Goal: Transaction & Acquisition: Purchase product/service

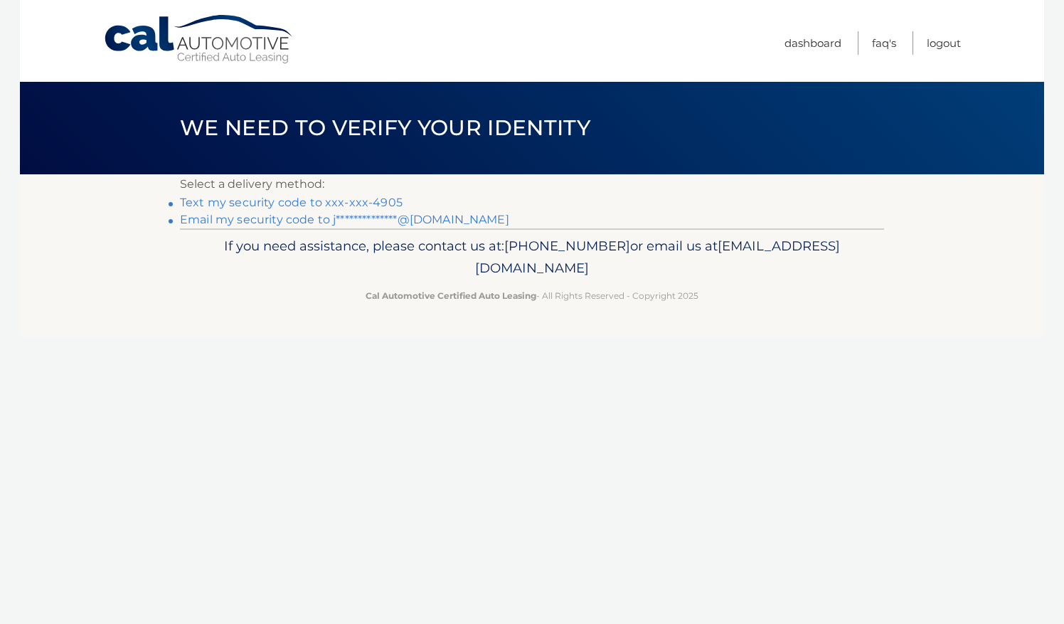
click at [267, 229] on div "If you need assistance, please contact us at: 609-807-3200 or email us at Custo…" at bounding box center [532, 268] width 704 height 80
click at [262, 218] on link "**********" at bounding box center [344, 220] width 329 height 14
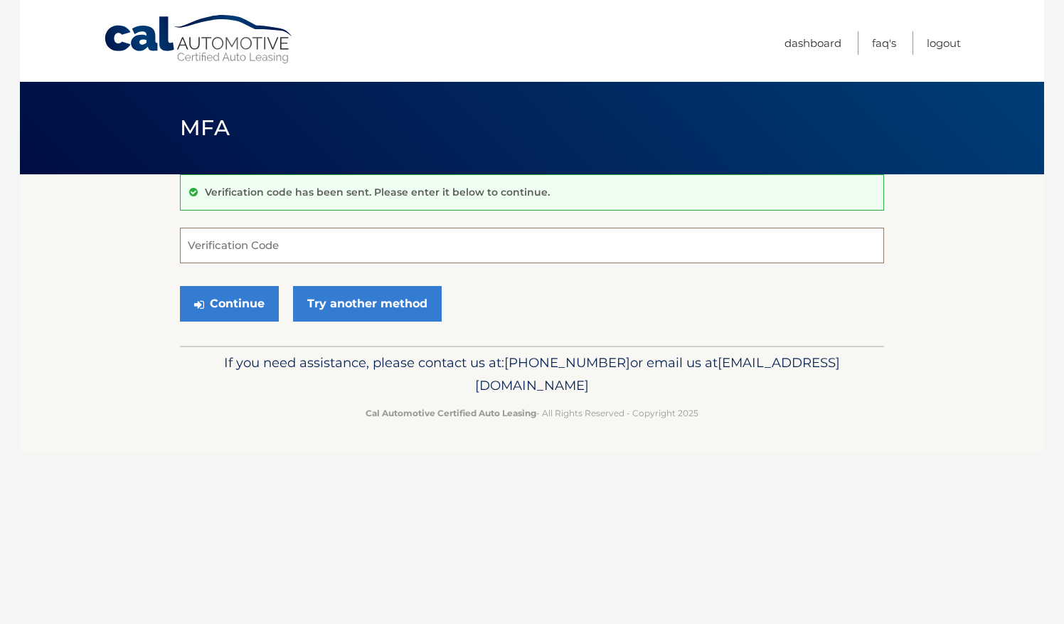
click at [265, 250] on input "Verification Code" at bounding box center [532, 246] width 704 height 36
paste input "903330"
click at [236, 290] on button "Continue" at bounding box center [229, 304] width 99 height 36
type input "903330"
click at [228, 309] on button "Continue" at bounding box center [229, 304] width 99 height 36
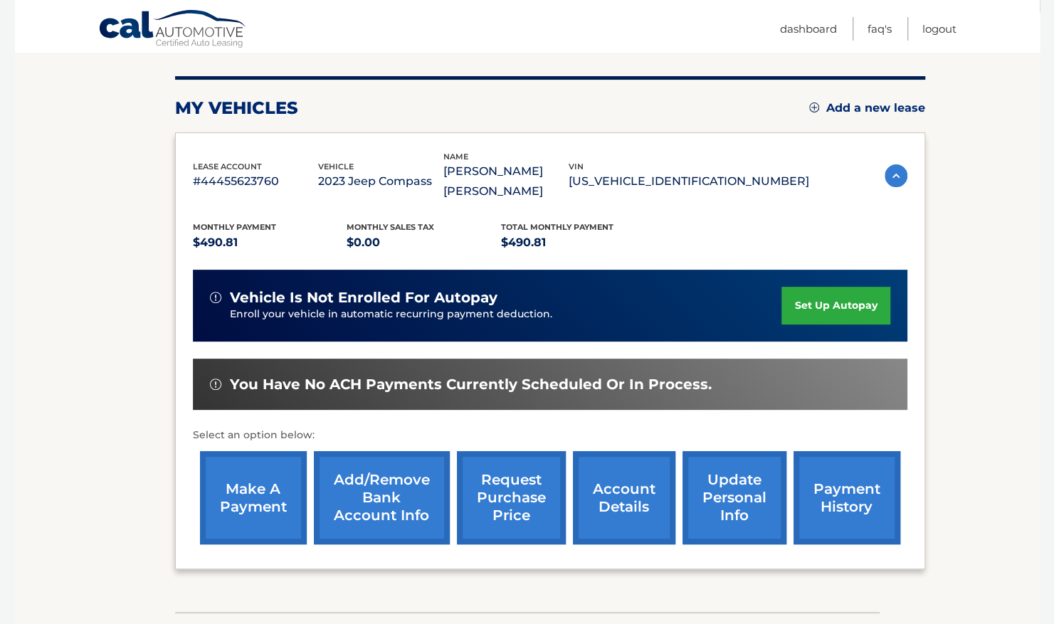
scroll to position [167, 0]
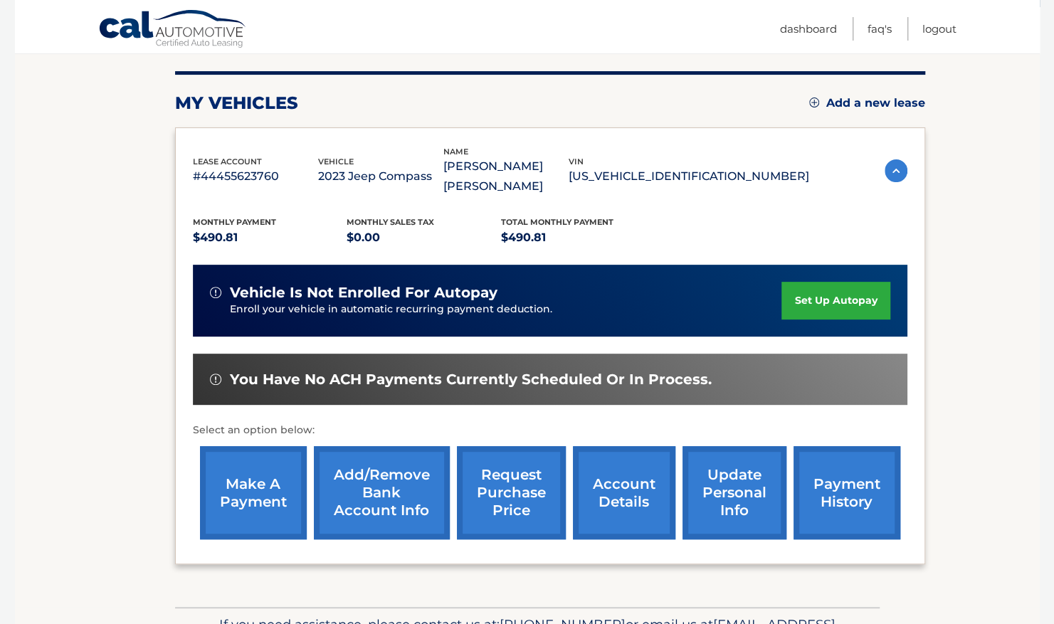
click at [245, 474] on link "make a payment" at bounding box center [253, 492] width 107 height 93
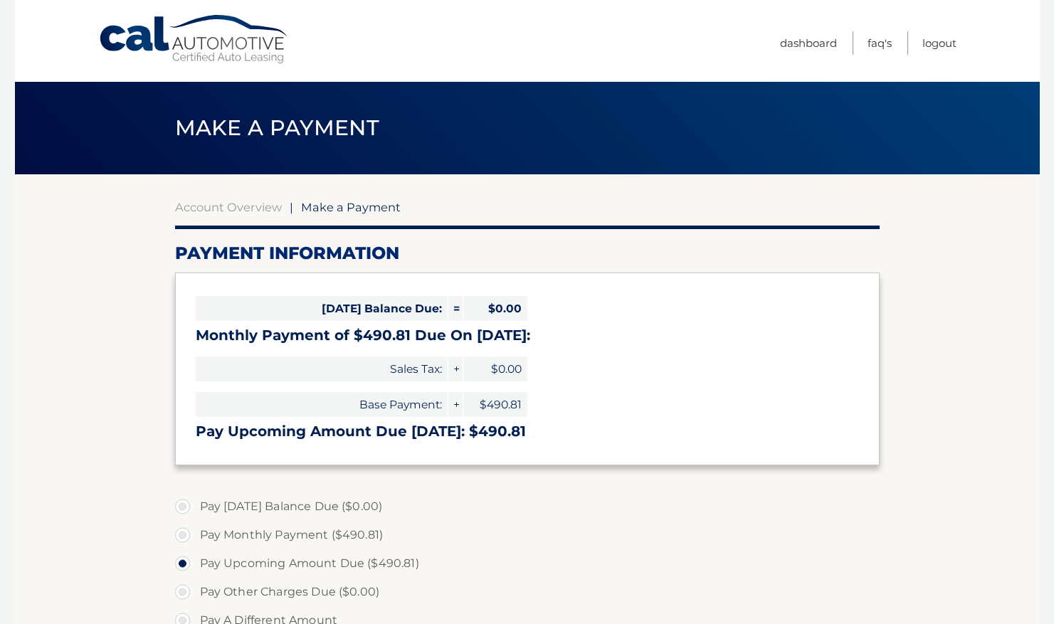
select select "Mzg5MThmYjUtY2I4OS00MTkwLWExN2QtNGQ5MmQxYTM3ZTYy"
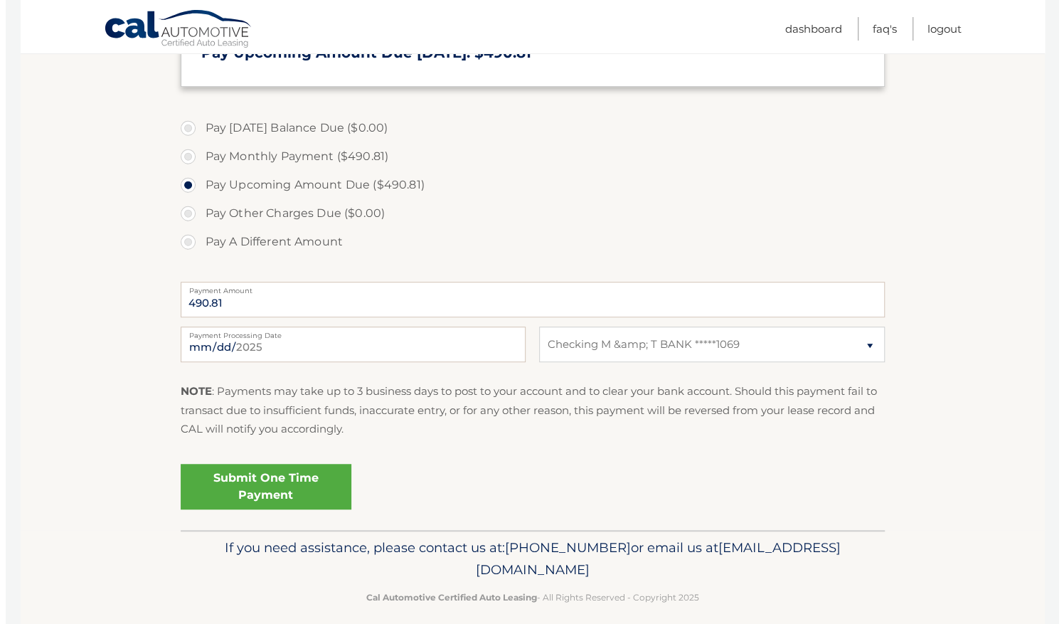
scroll to position [374, 0]
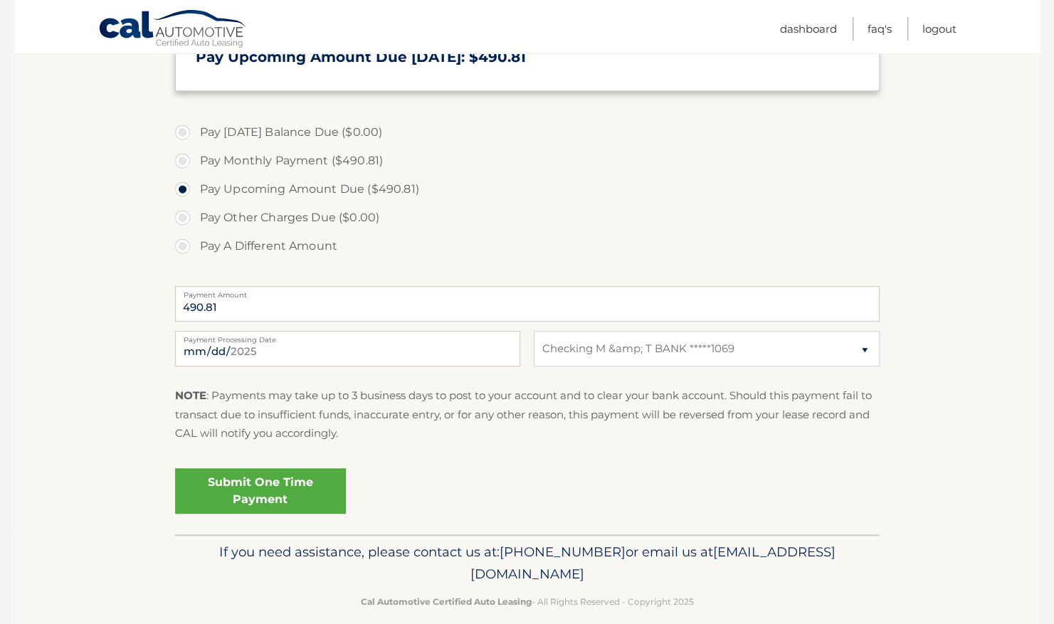
click at [248, 482] on link "Submit One Time Payment" at bounding box center [260, 491] width 171 height 46
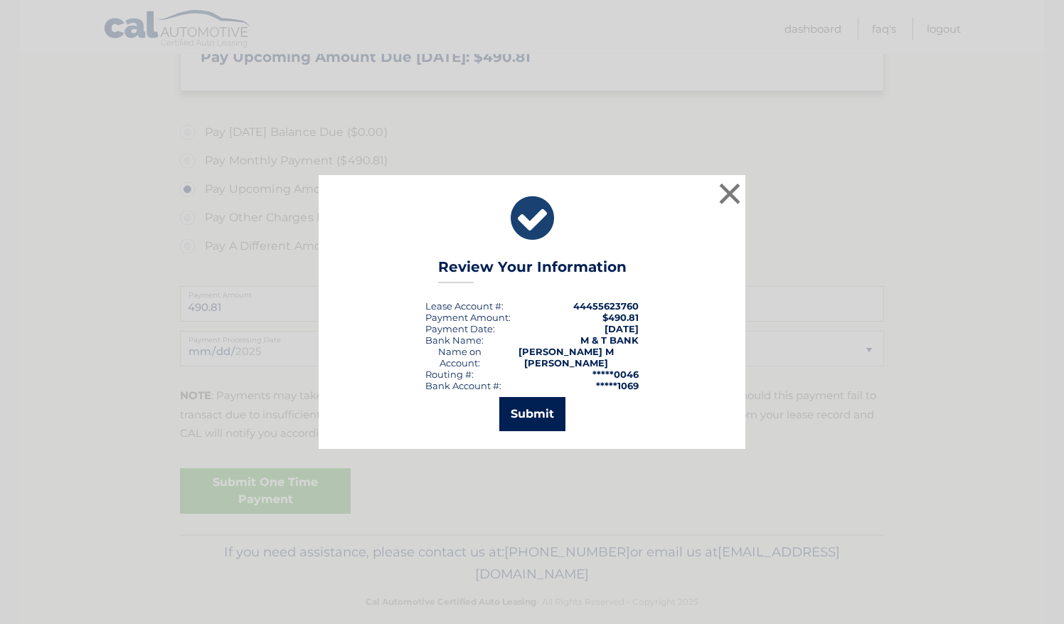
click at [537, 413] on button "Submit" at bounding box center [532, 414] width 66 height 34
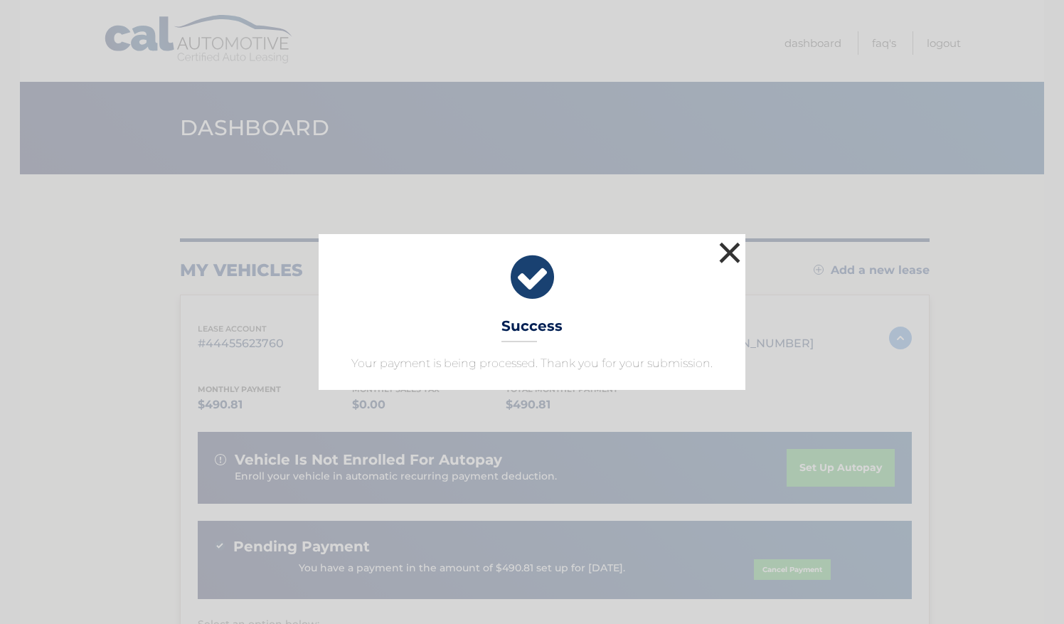
click at [728, 255] on button "×" at bounding box center [730, 252] width 28 height 28
